Goal: Task Accomplishment & Management: Manage account settings

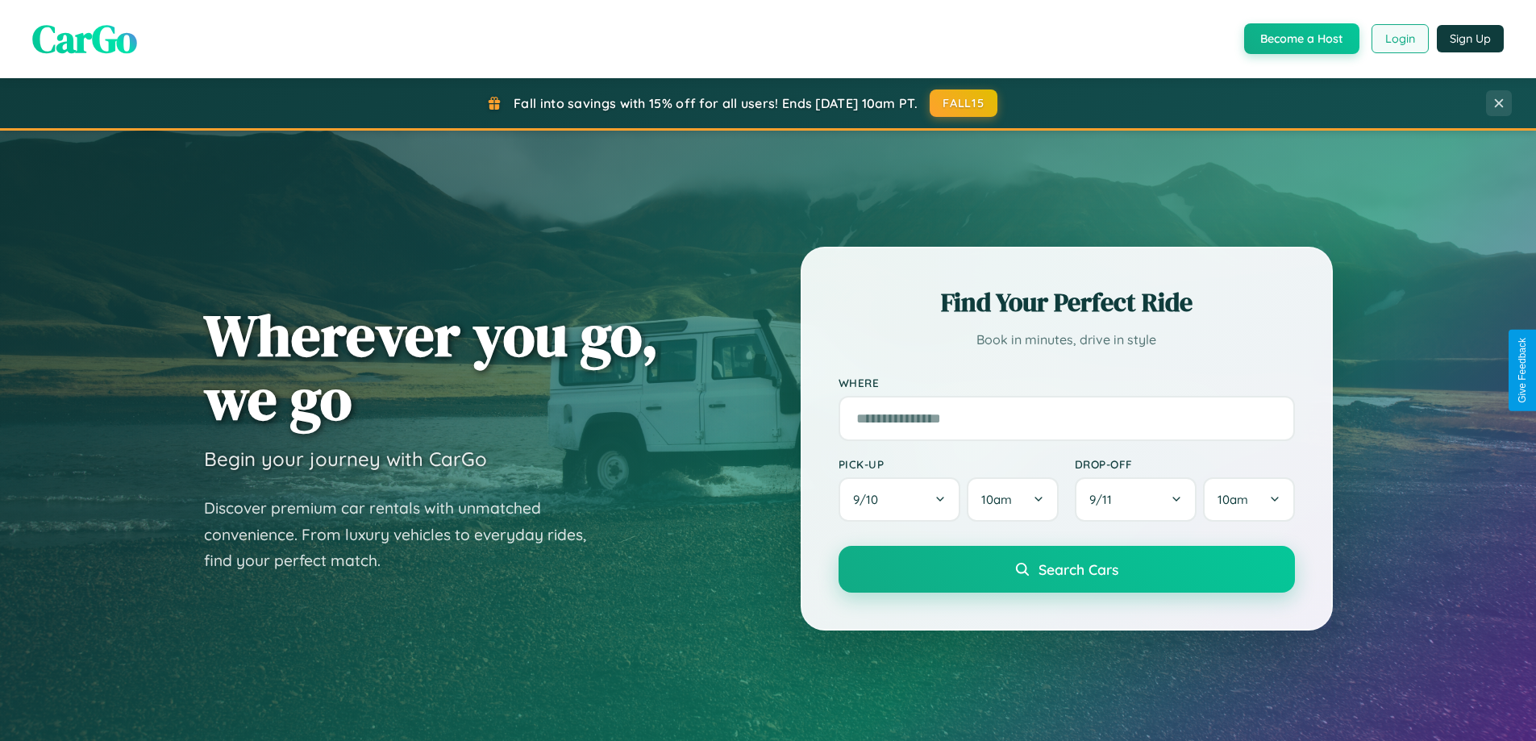
click at [1399, 39] on button "Login" at bounding box center [1399, 38] width 57 height 29
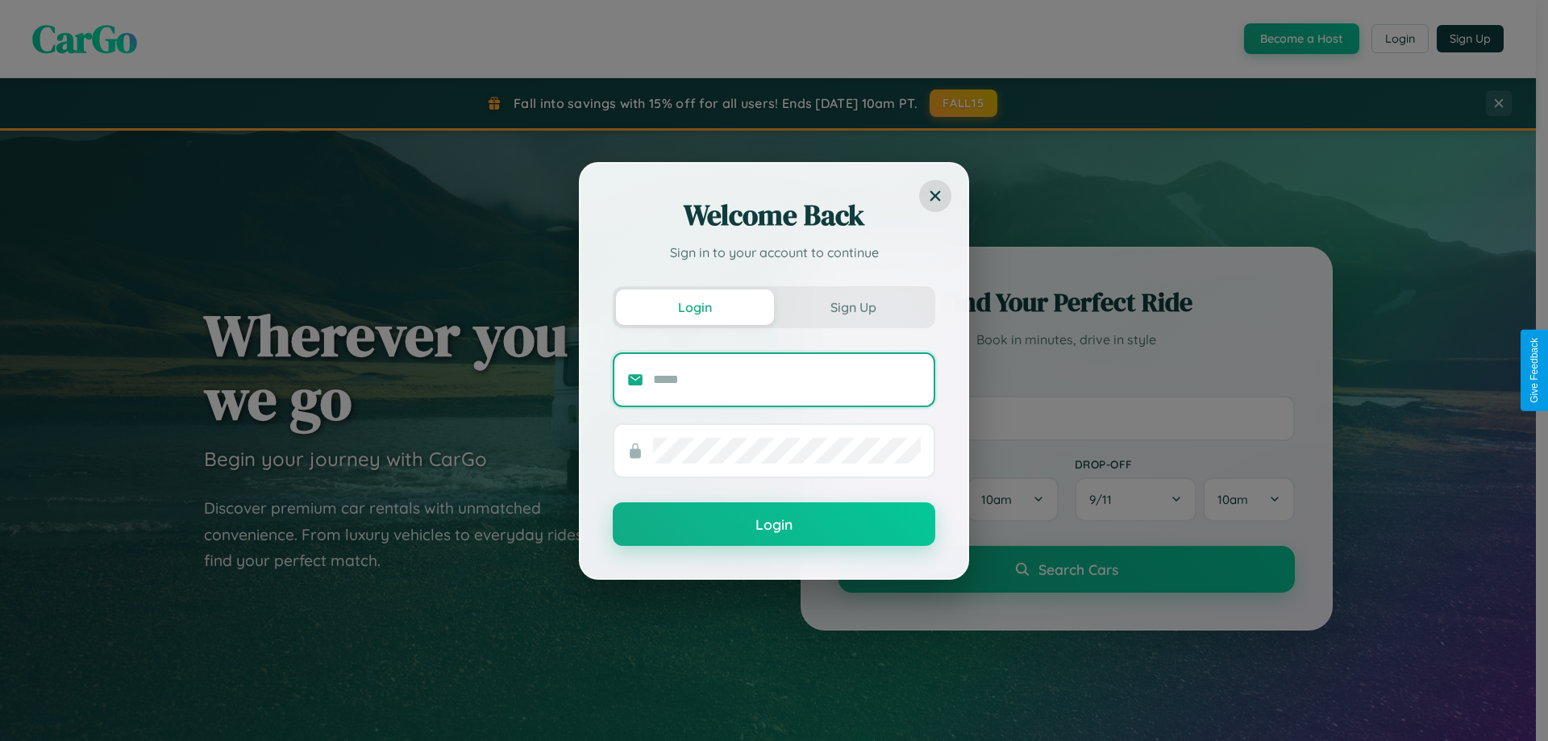
click at [787, 379] on input "text" at bounding box center [787, 380] width 268 height 26
type input "**********"
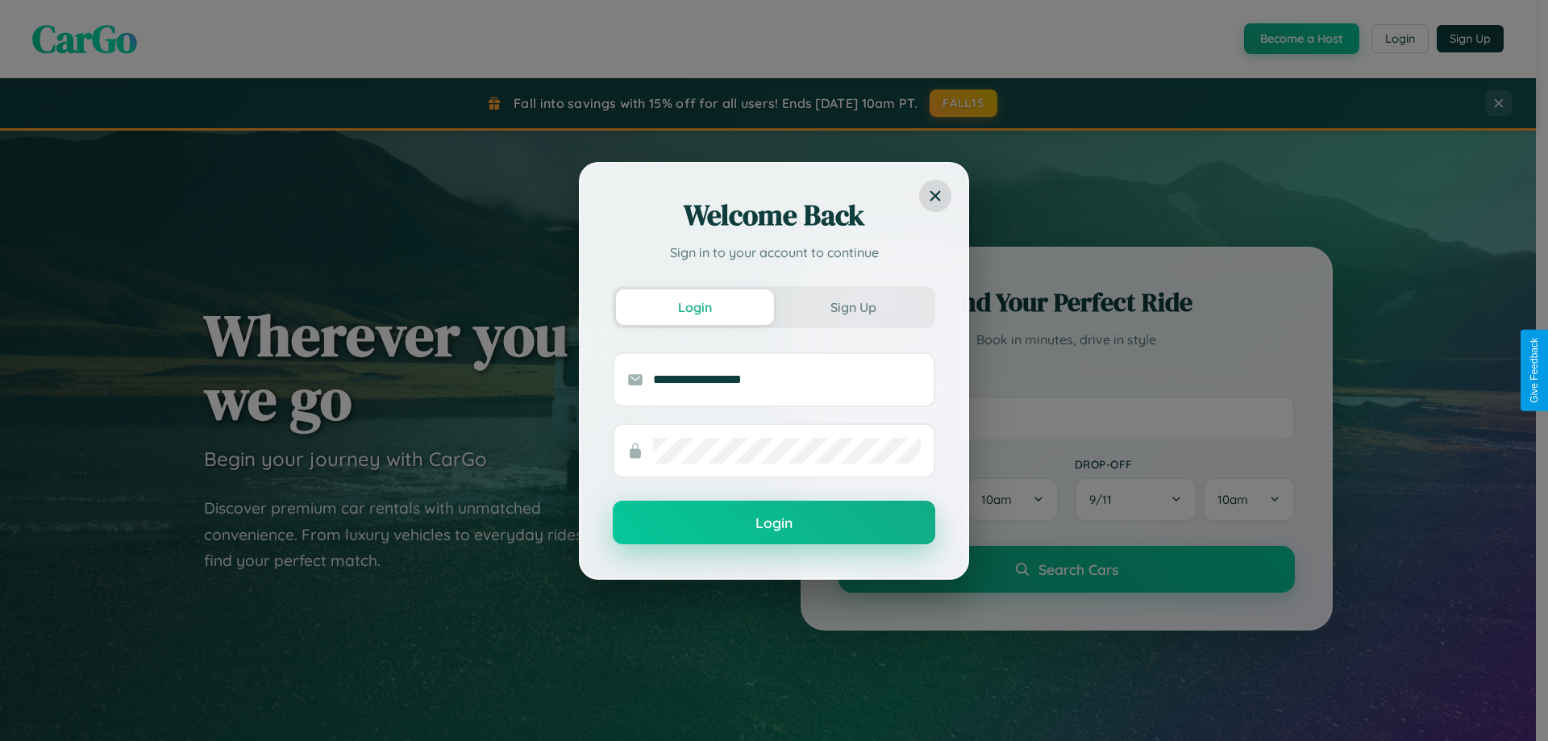
click at [774, 523] on button "Login" at bounding box center [774, 523] width 322 height 44
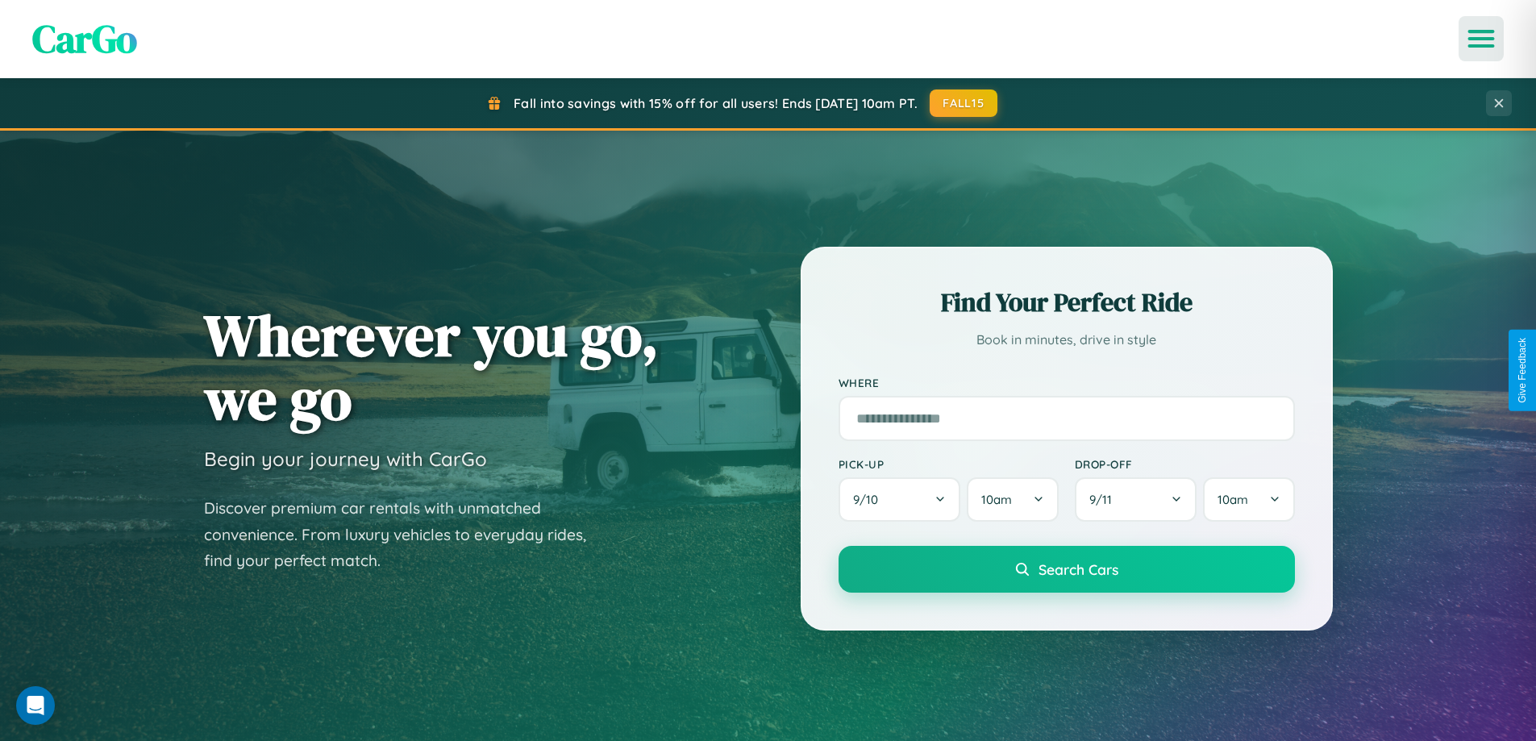
click at [1481, 39] on icon "Open menu" at bounding box center [1481, 38] width 23 height 15
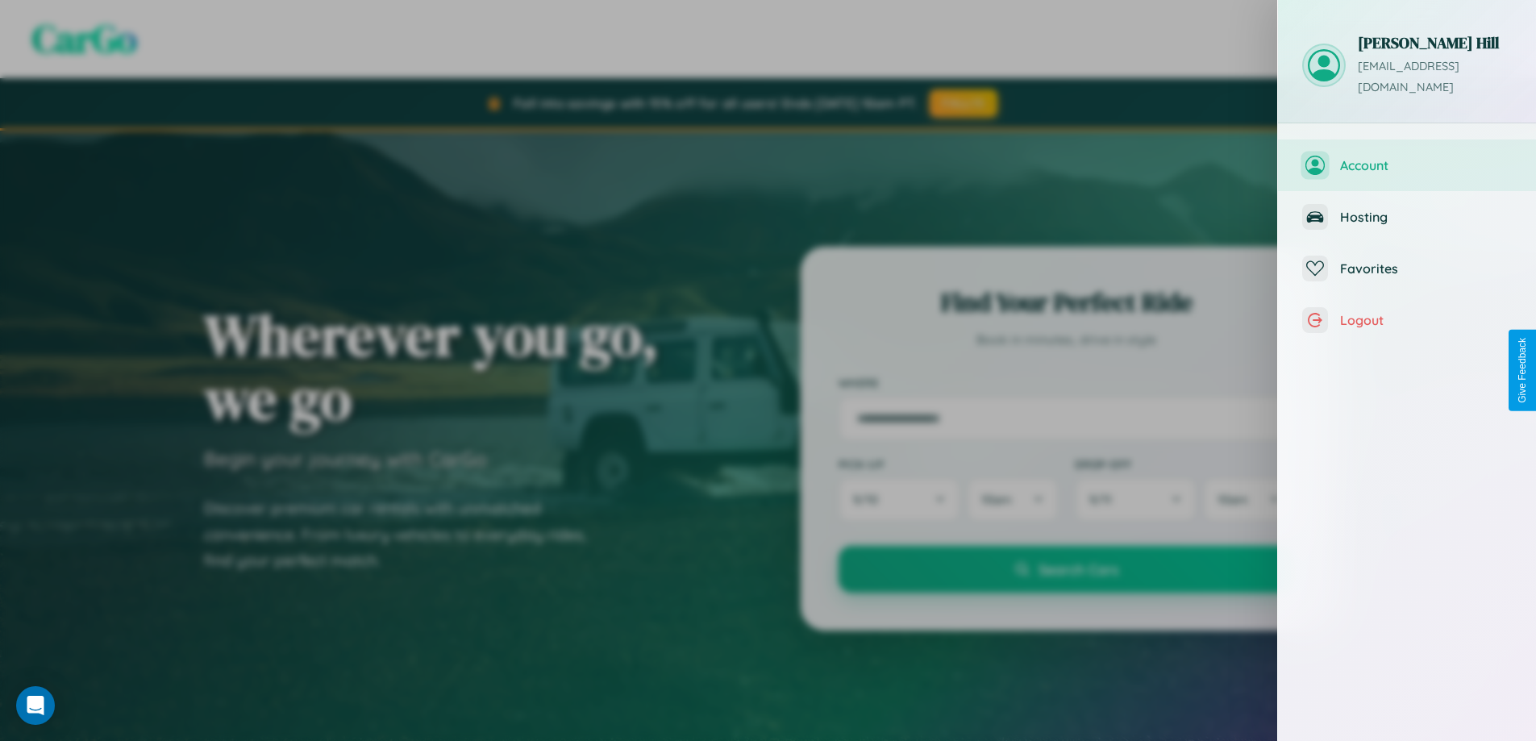
click at [1407, 157] on span "Account" at bounding box center [1426, 165] width 172 height 16
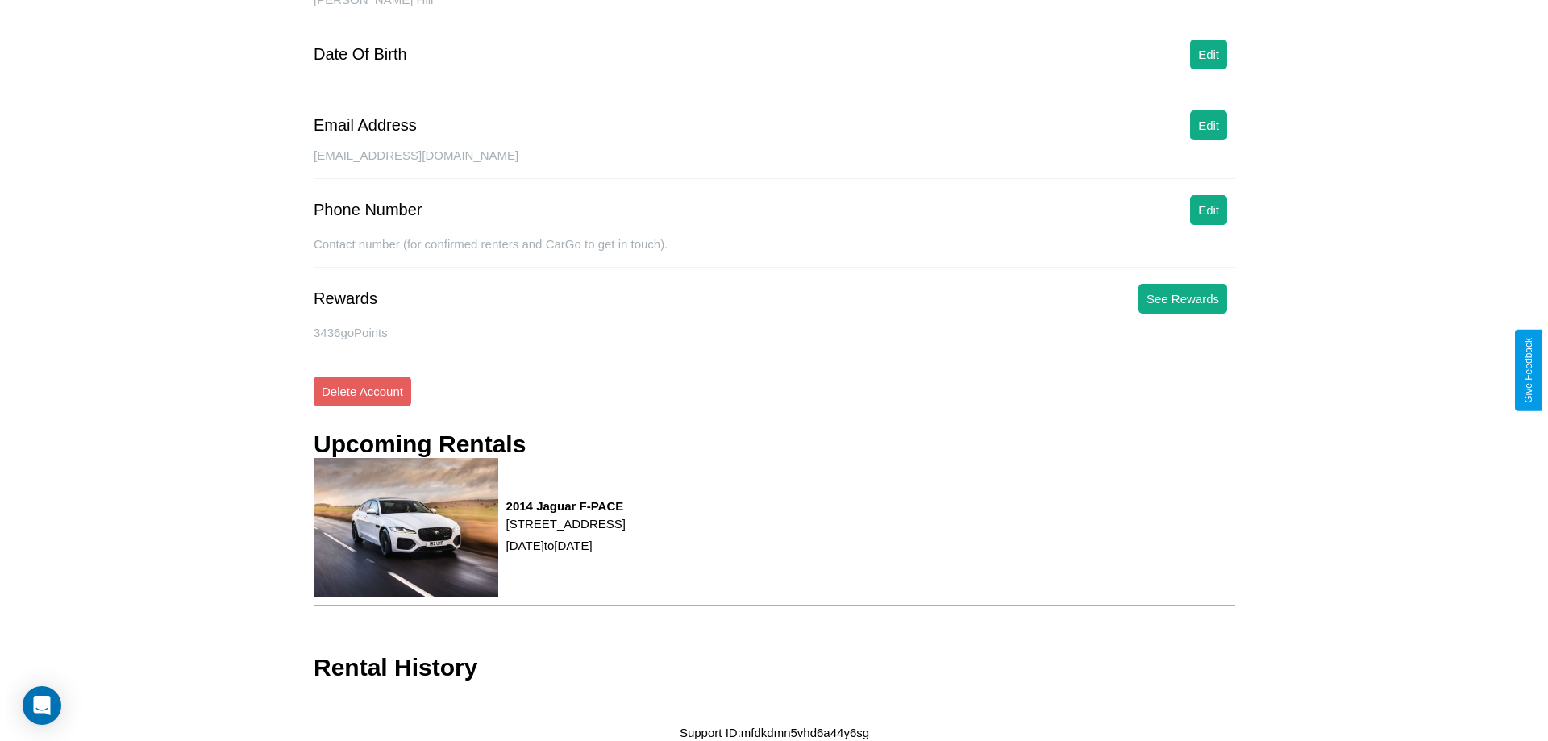
scroll to position [186, 0]
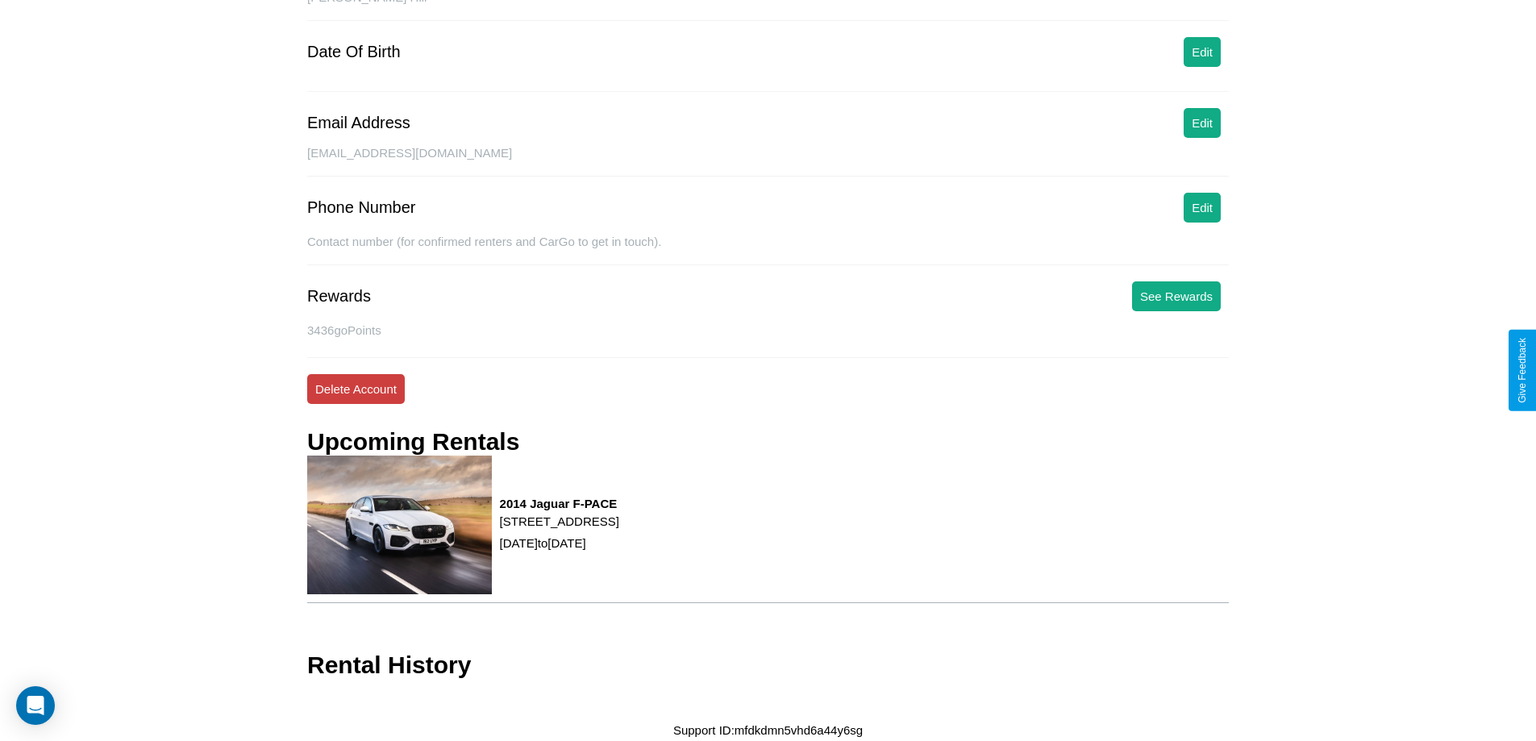
click at [356, 389] on button "Delete Account" at bounding box center [356, 389] width 98 height 30
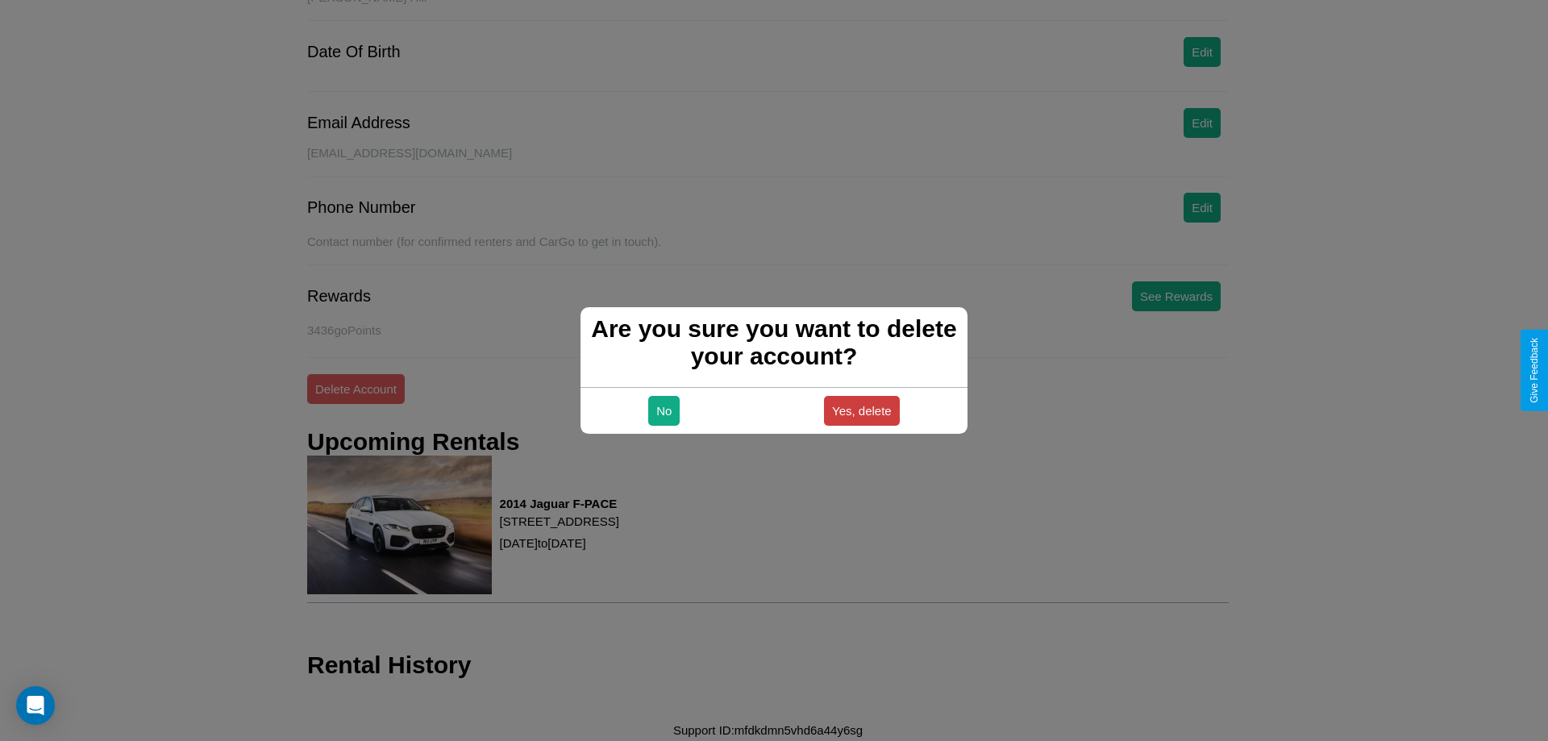
click at [861, 410] on button "Yes, delete" at bounding box center [862, 411] width 76 height 30
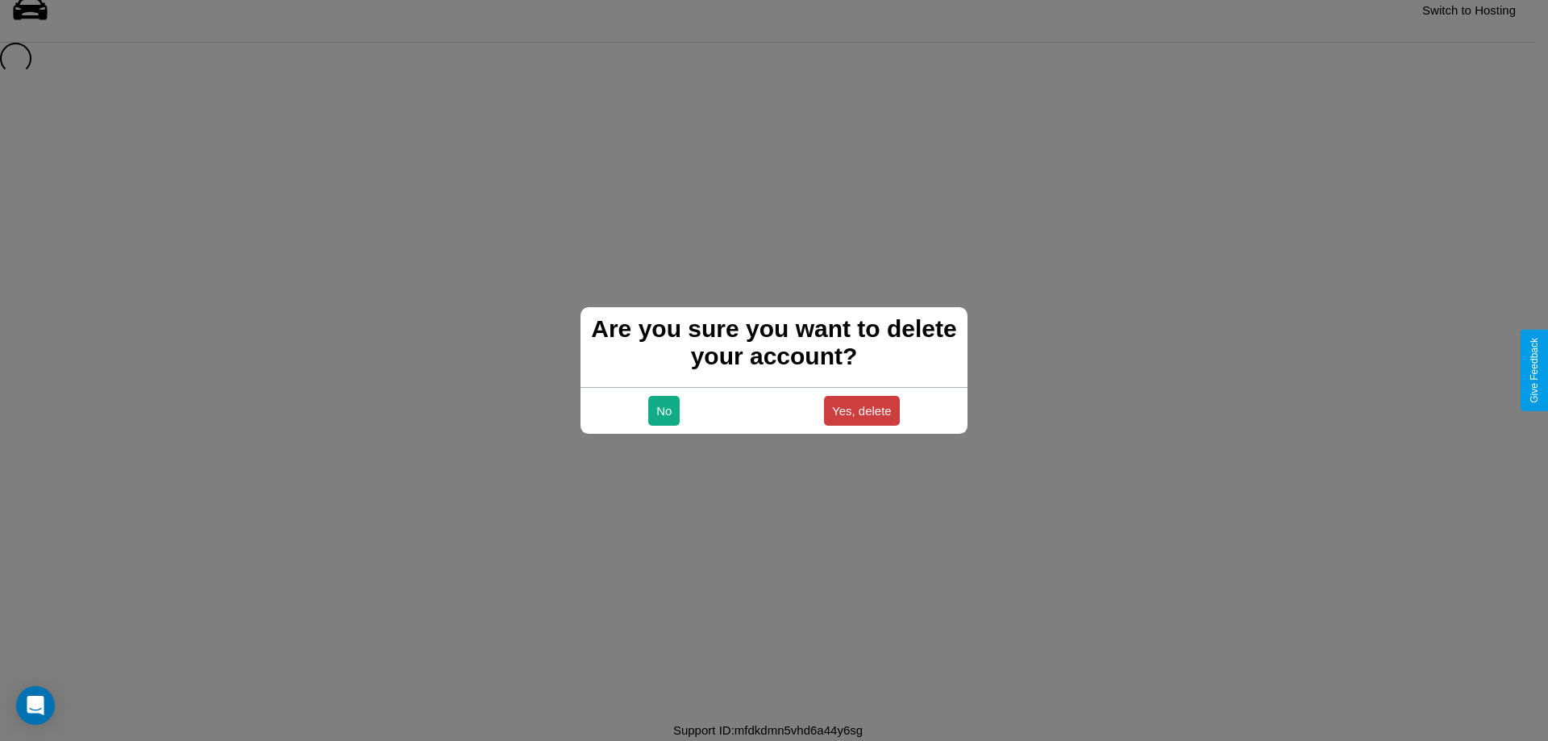
scroll to position [22, 0]
